Goal: Communication & Community: Answer question/provide support

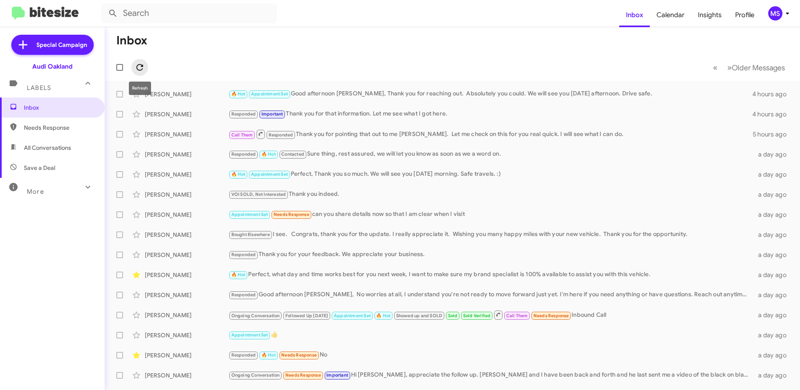
click at [144, 64] on icon at bounding box center [140, 67] width 10 height 10
click at [143, 67] on icon at bounding box center [140, 67] width 10 height 10
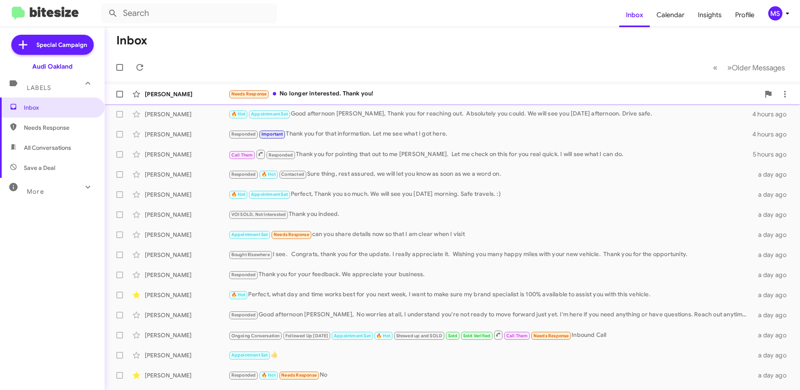
click at [200, 90] on div "[PERSON_NAME]" at bounding box center [187, 94] width 84 height 8
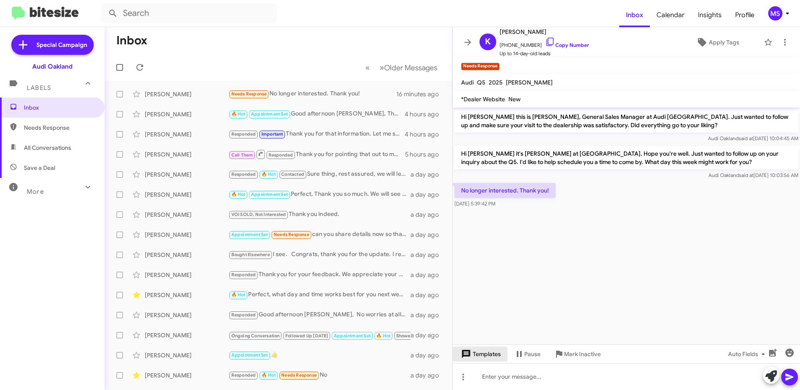
click at [492, 356] on span "Templates" at bounding box center [479, 353] width 41 height 15
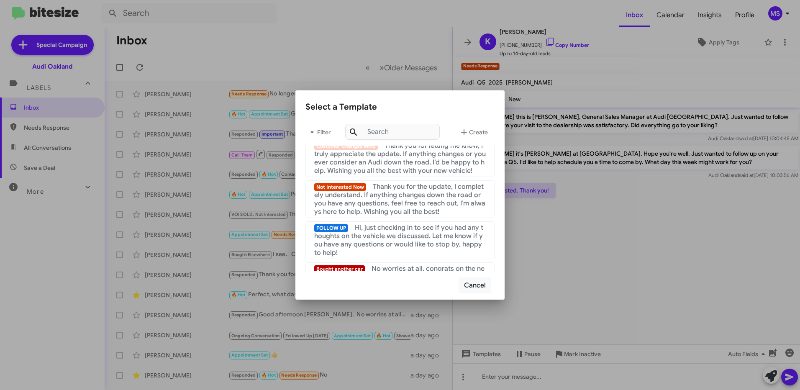
scroll to position [84, 0]
click at [406, 210] on span "Thank you for the update, I completely understand. If anything changes down the…" at bounding box center [399, 198] width 171 height 33
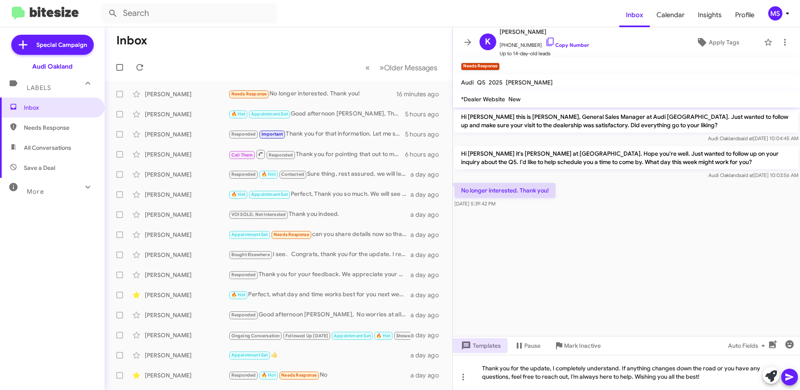
click at [788, 374] on icon at bounding box center [789, 377] width 8 height 7
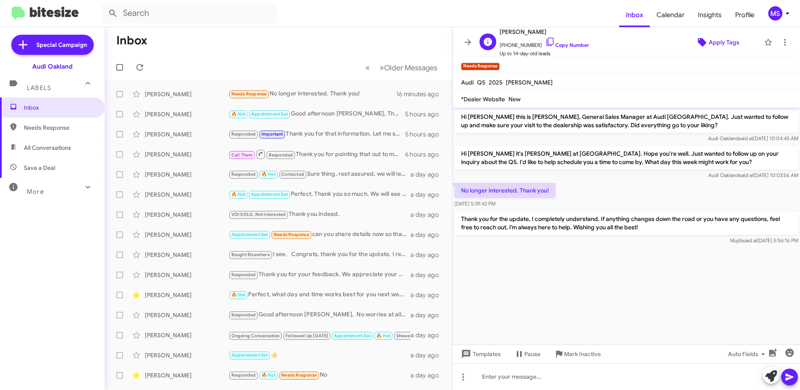
click at [723, 43] on span "Apply Tags" at bounding box center [724, 42] width 31 height 15
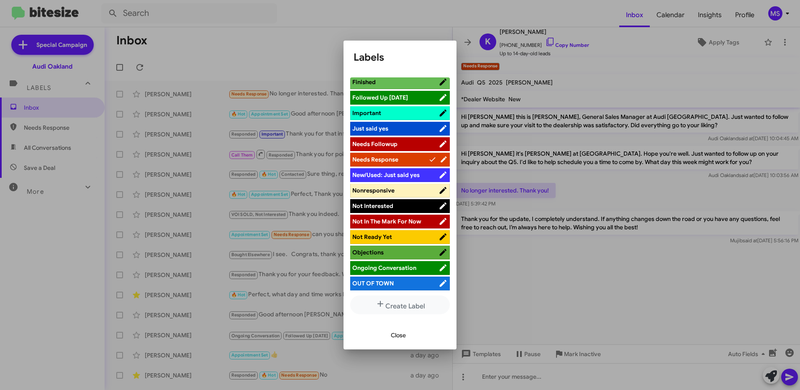
scroll to position [251, 0]
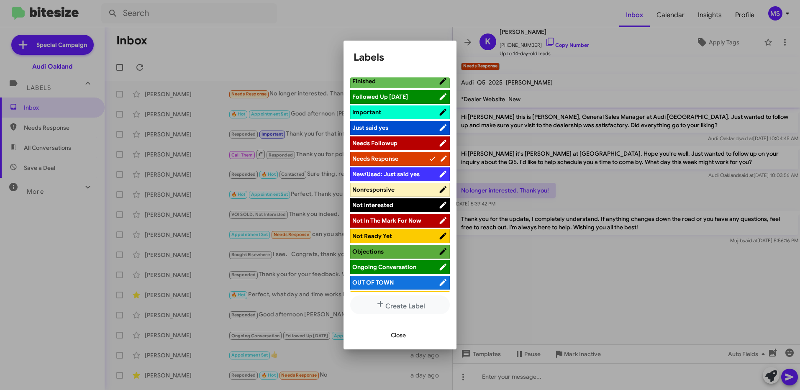
click at [402, 204] on span "Not Interested" at bounding box center [395, 205] width 86 height 8
click at [396, 335] on span "Close" at bounding box center [398, 335] width 15 height 15
